Goal: Task Accomplishment & Management: Manage account settings

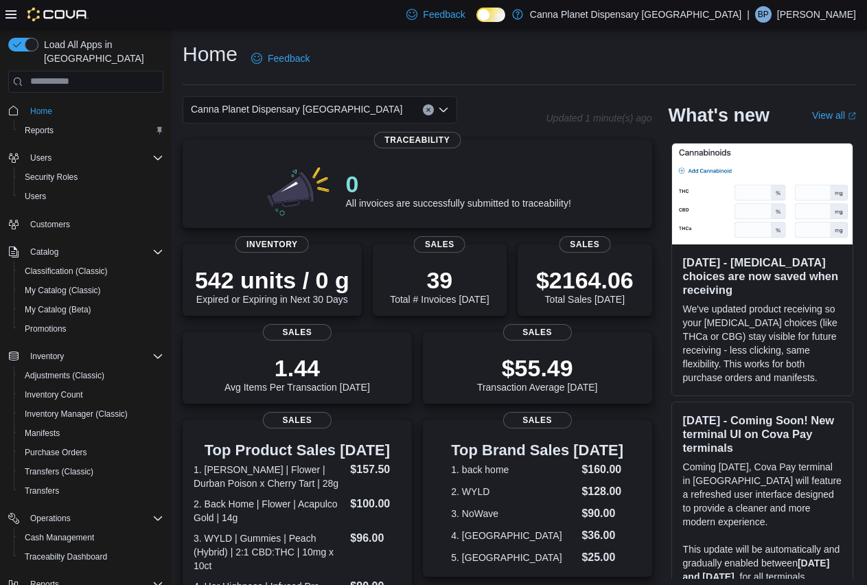
click at [842, 18] on p "[PERSON_NAME]" at bounding box center [816, 14] width 79 height 16
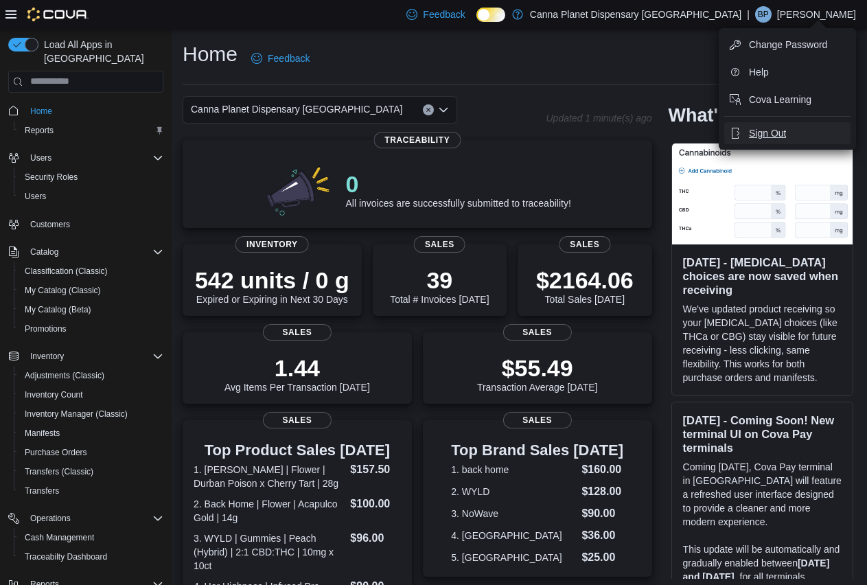
click at [788, 135] on button "Sign Out" at bounding box center [787, 133] width 126 height 22
